Goal: Navigation & Orientation: Find specific page/section

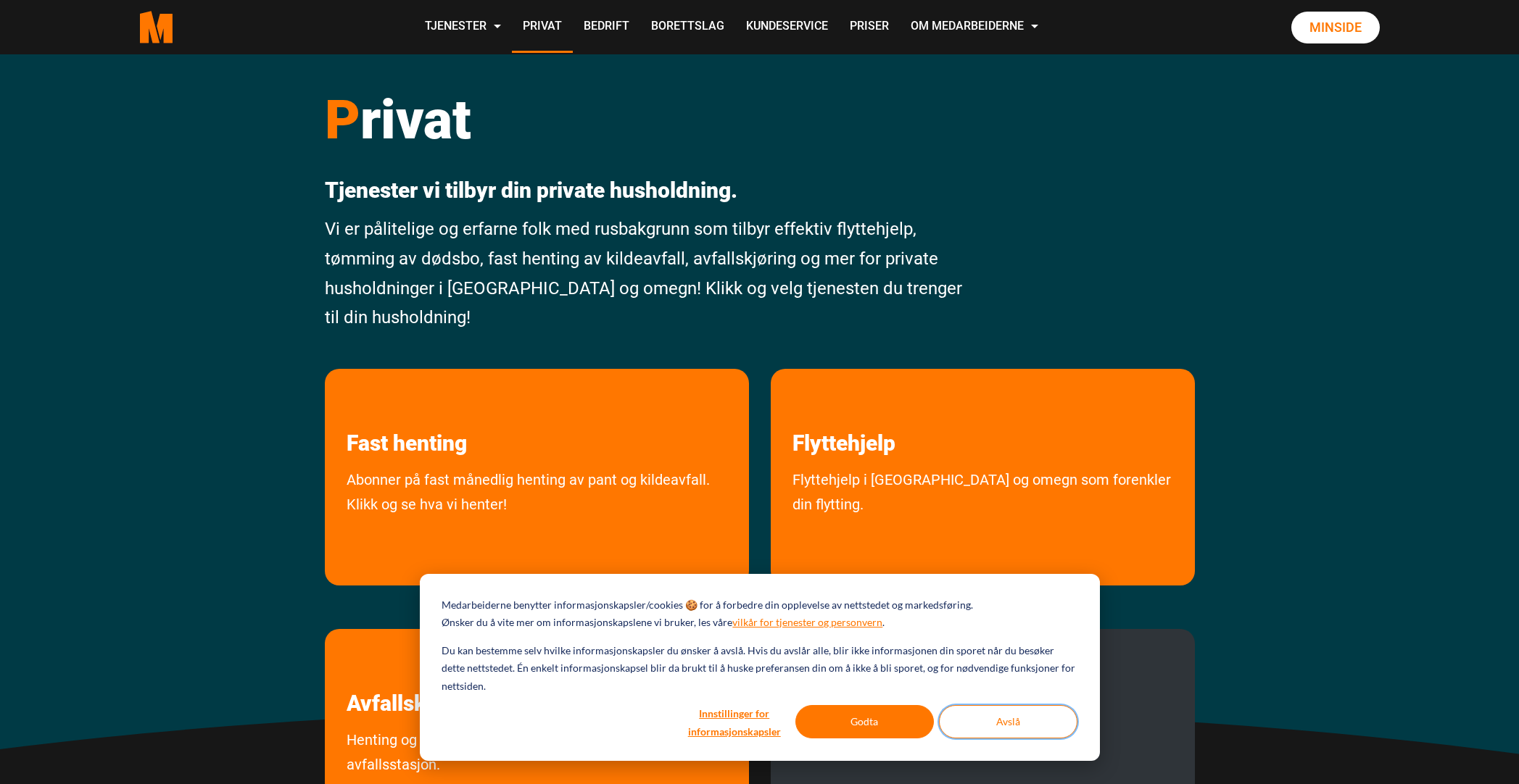
click at [1011, 732] on button "Avslå" at bounding box center [1007, 722] width 139 height 34
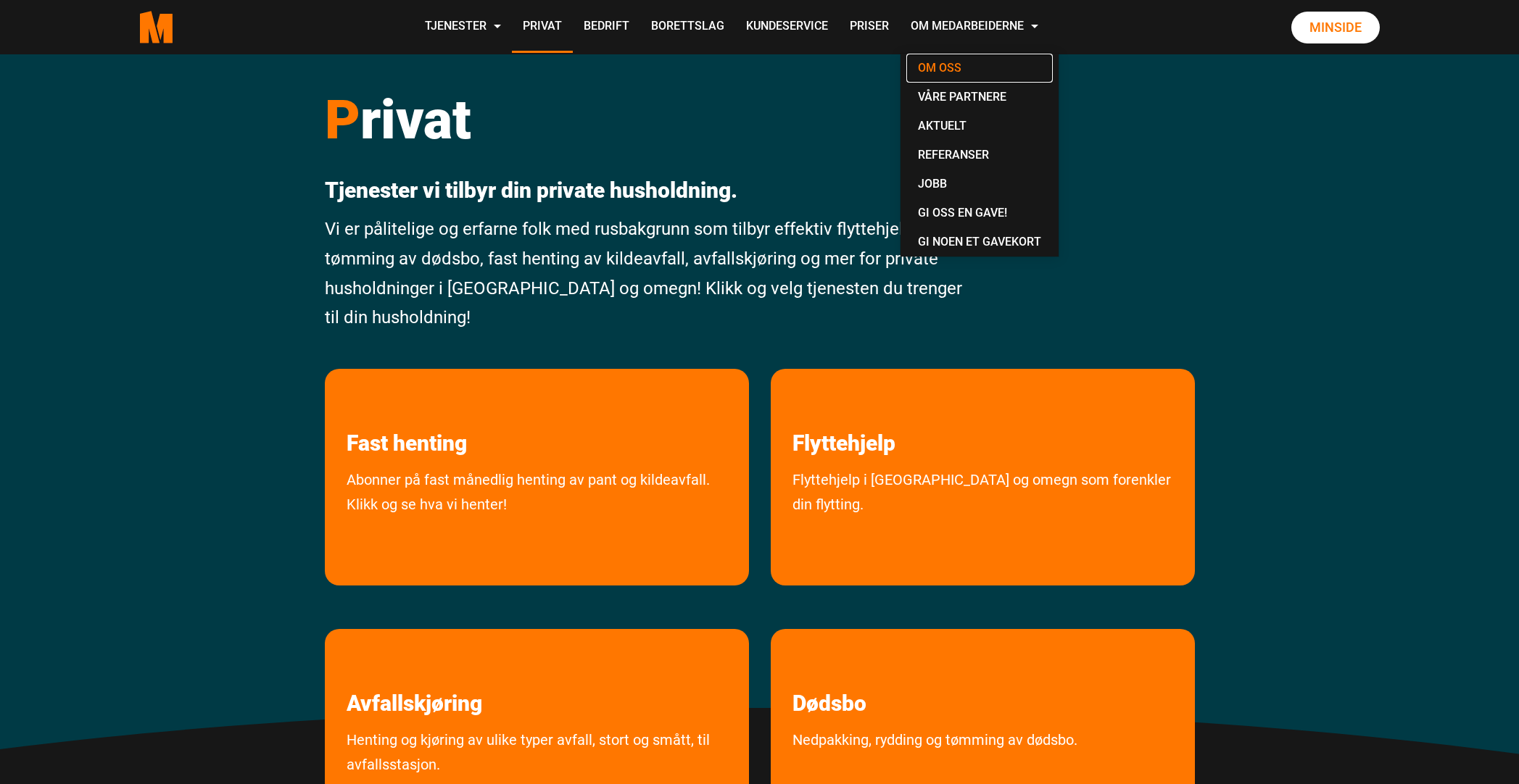
click at [958, 67] on link "Om oss" at bounding box center [980, 67] width 146 height 29
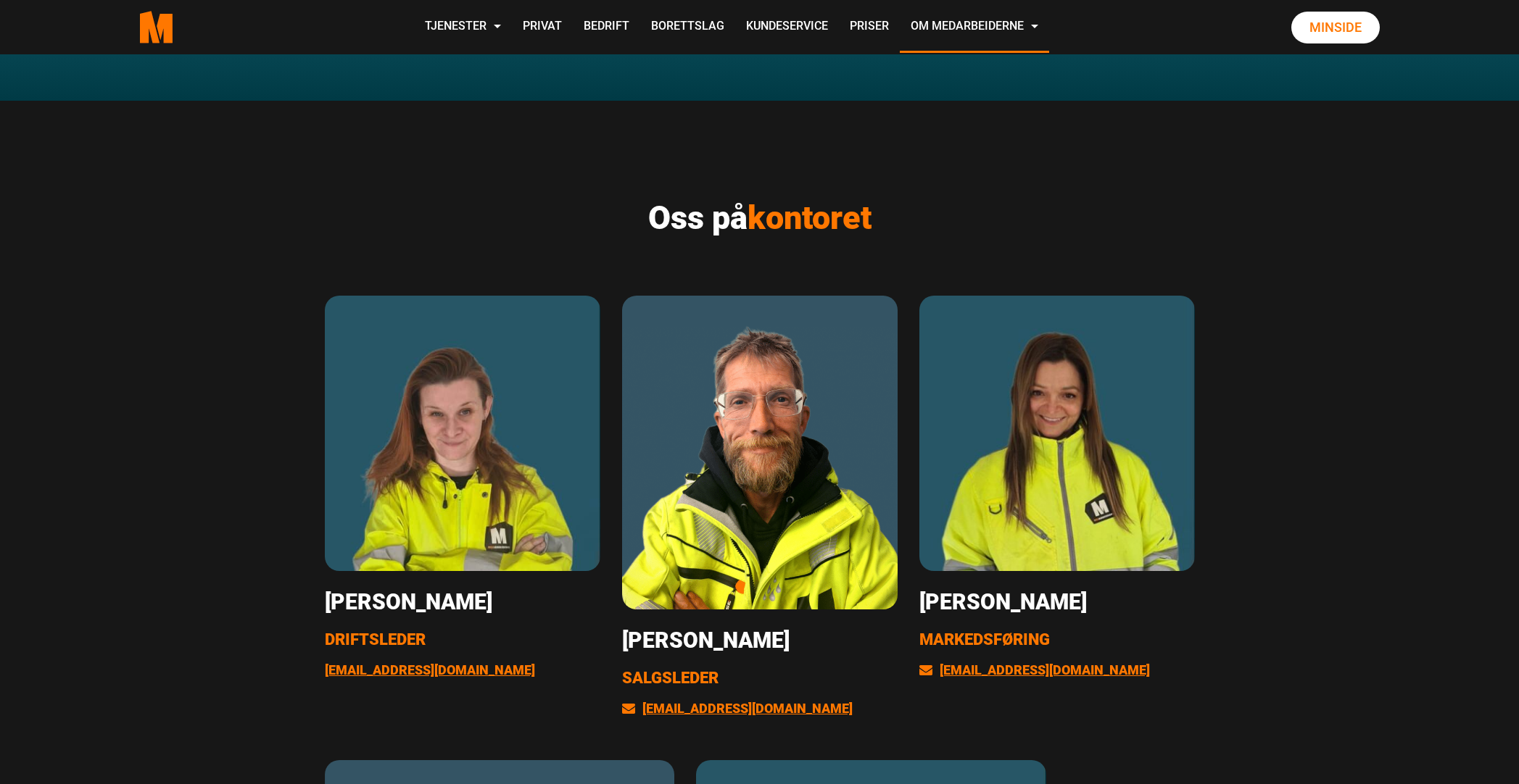
scroll to position [2146, 0]
